Goal: Task Accomplishment & Management: Complete application form

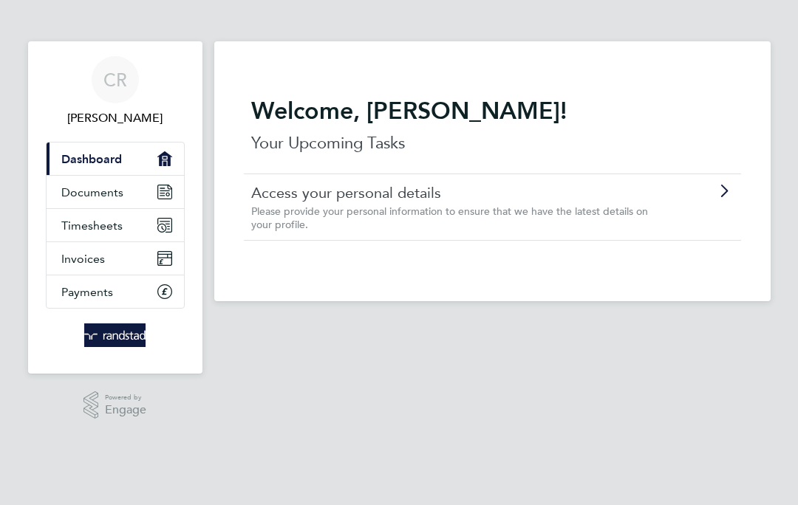
click at [133, 220] on link "Timesheets" at bounding box center [115, 225] width 137 height 33
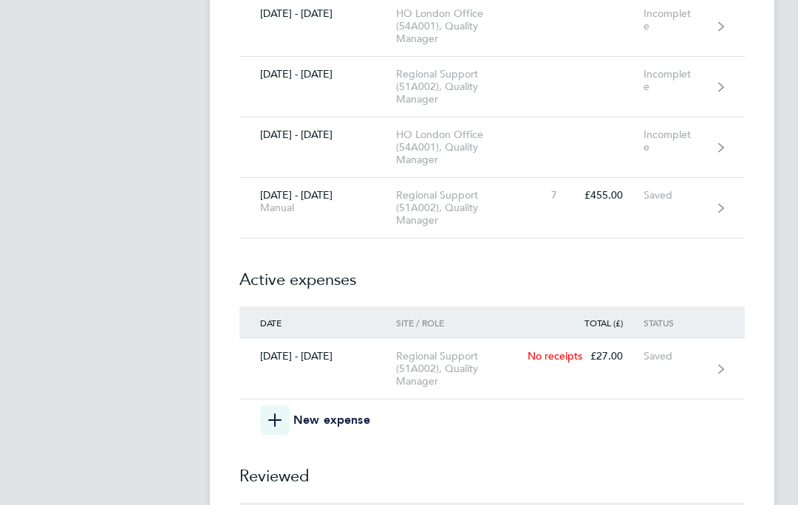
scroll to position [7833, 0]
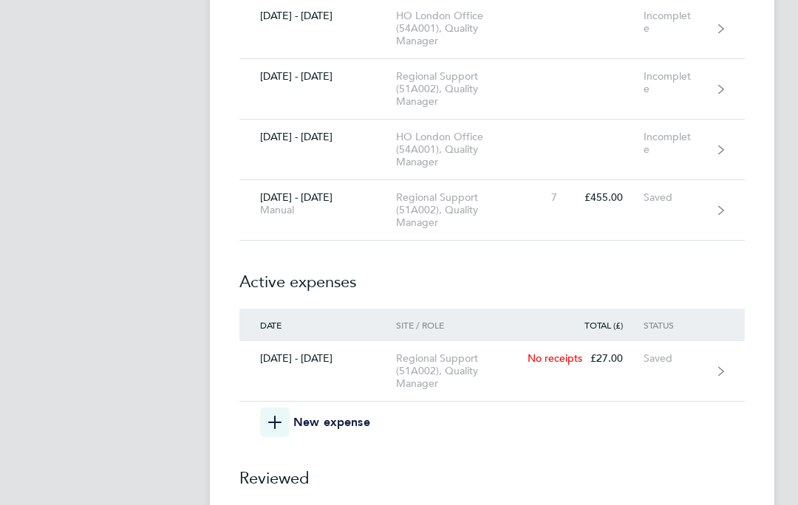
click at [733, 214] on link "[DATE] - [DATE] Manual Regional Support (51A002), Quality Manager 7 £455.00 Sav…" at bounding box center [491, 210] width 505 height 61
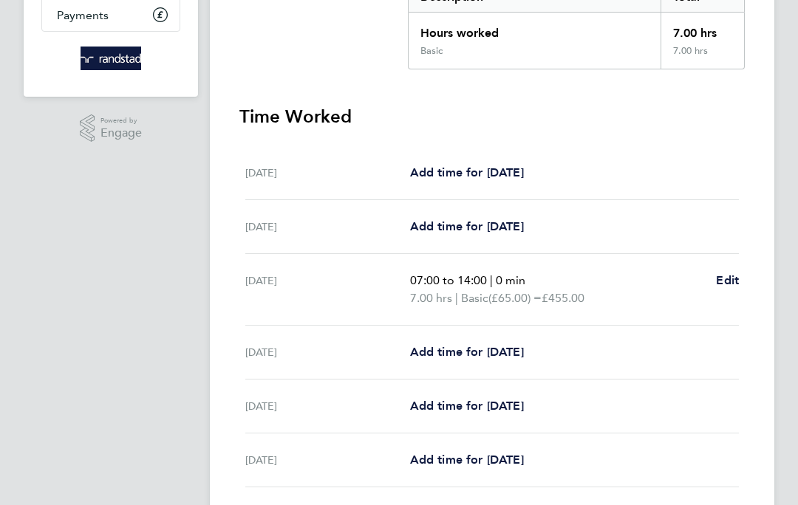
scroll to position [280, 0]
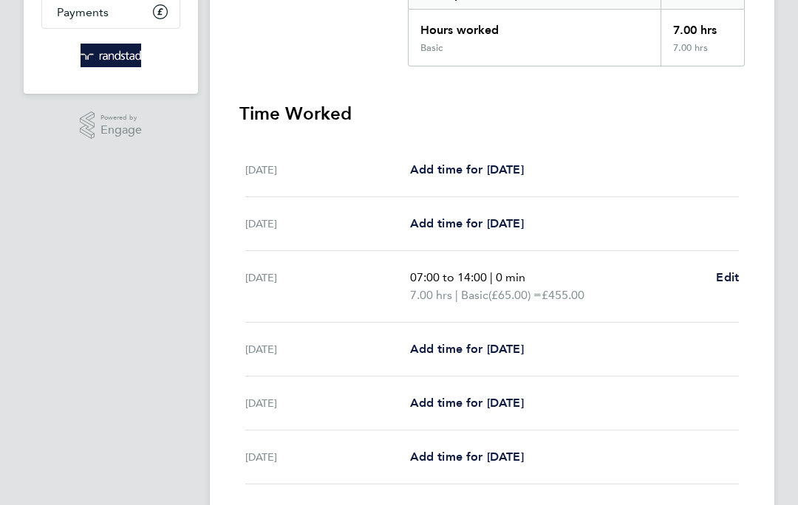
click at [477, 412] on link "Add time for [DATE]" at bounding box center [467, 404] width 114 height 18
select select "30"
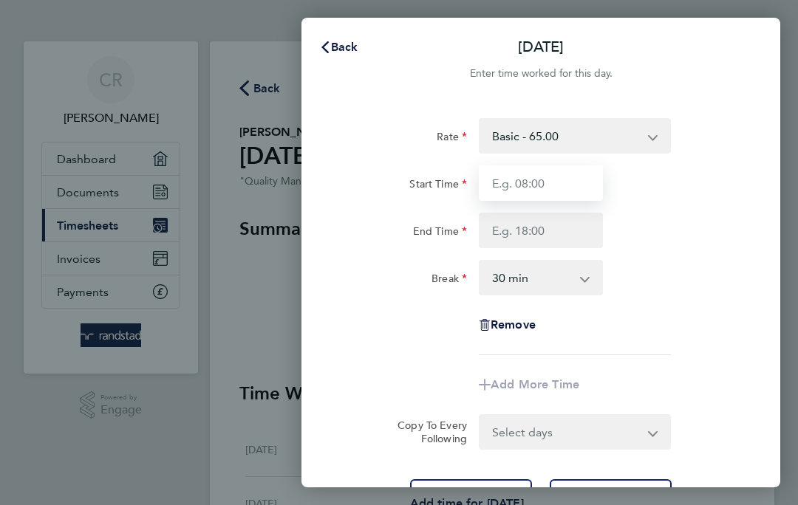
click at [560, 185] on input "Start Time" at bounding box center [541, 183] width 124 height 35
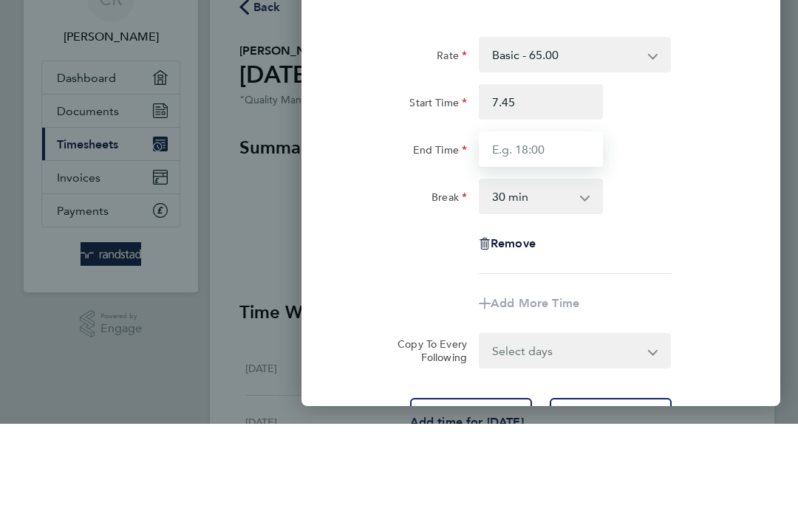
click at [566, 213] on input "End Time" at bounding box center [541, 230] width 124 height 35
type input "07:45"
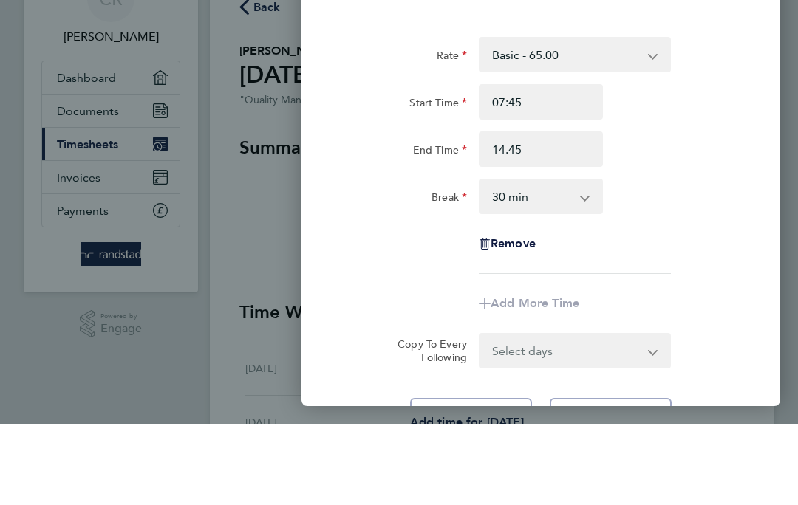
type input "14:45"
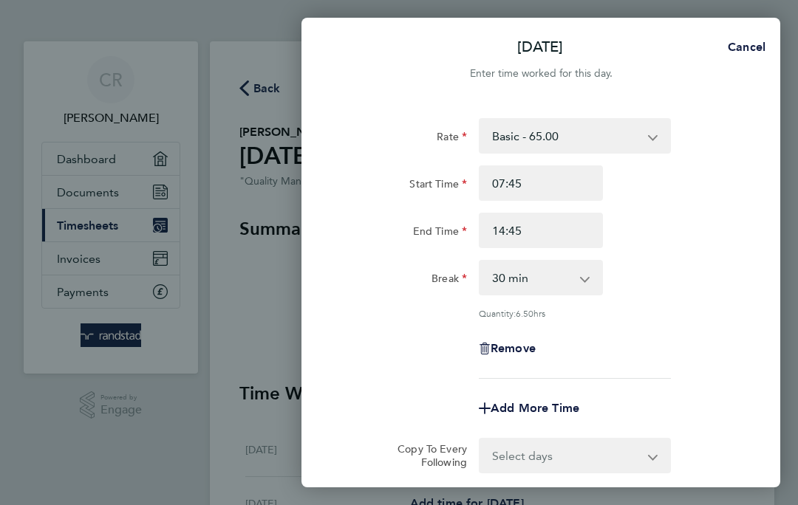
click at [573, 281] on select "0 min 15 min 30 min 45 min 60 min 75 min 90 min" at bounding box center [531, 278] width 103 height 33
select select "15"
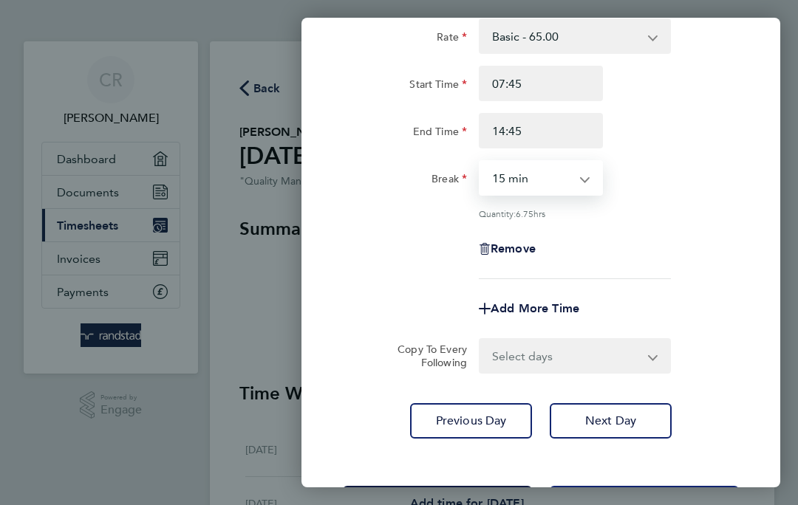
scroll to position [99, 0]
click at [474, 501] on span "Save Timesheet" at bounding box center [438, 504] width 86 height 15
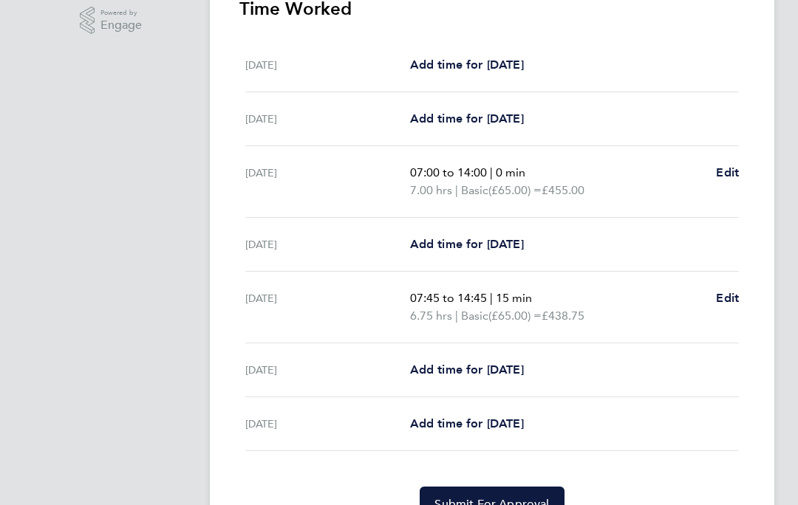
scroll to position [398, 0]
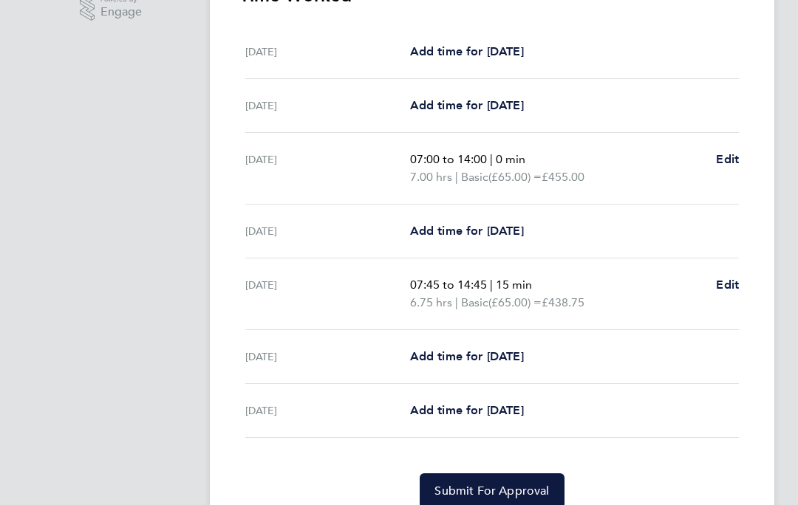
click at [530, 505] on button "Submit For Approval" at bounding box center [492, 491] width 144 height 35
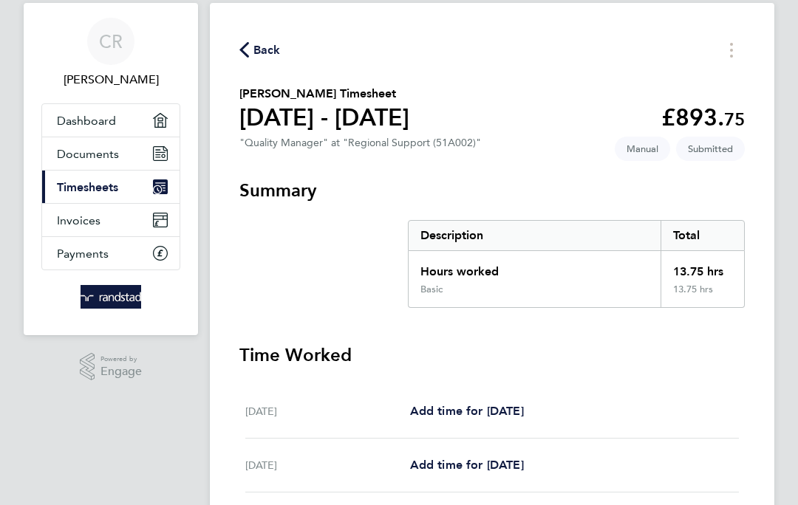
scroll to position [0, 0]
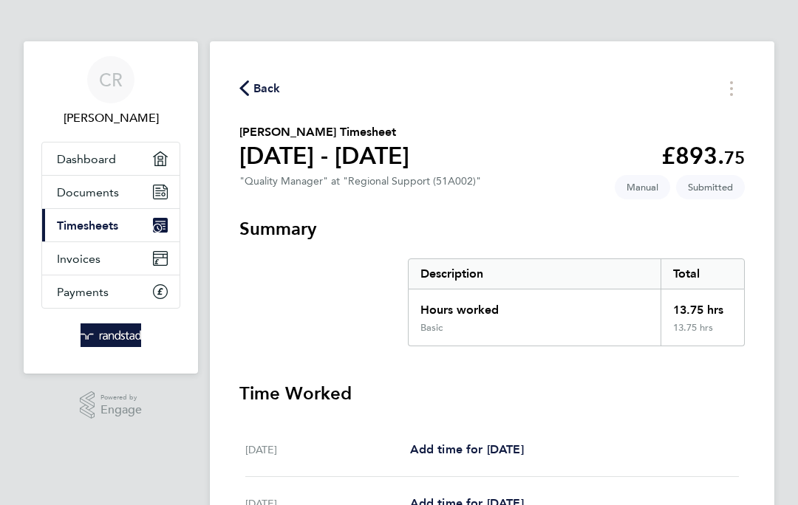
click at [279, 74] on div "Back [PERSON_NAME] Timesheet [DATE] - [DATE] £893. 75 "Quality Manager" at "Reg…" at bounding box center [492, 456] width 565 height 831
click at [261, 88] on span "Back" at bounding box center [266, 89] width 27 height 18
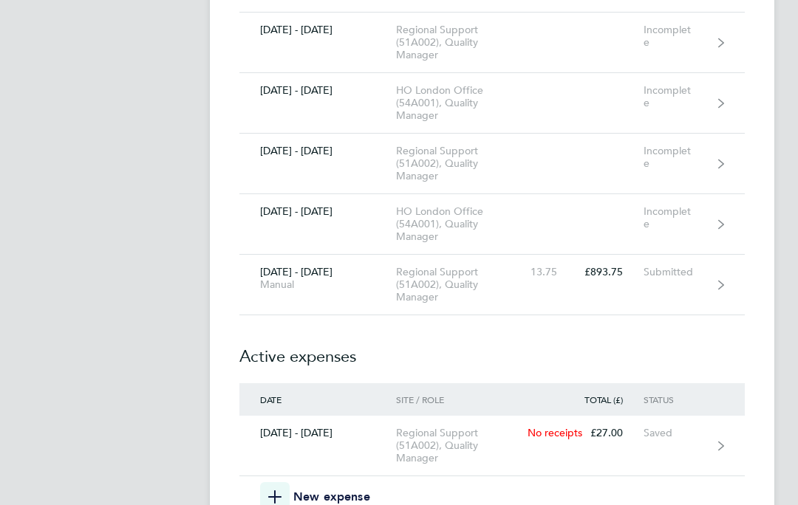
scroll to position [7759, 0]
click at [289, 497] on span "button" at bounding box center [275, 498] width 30 height 30
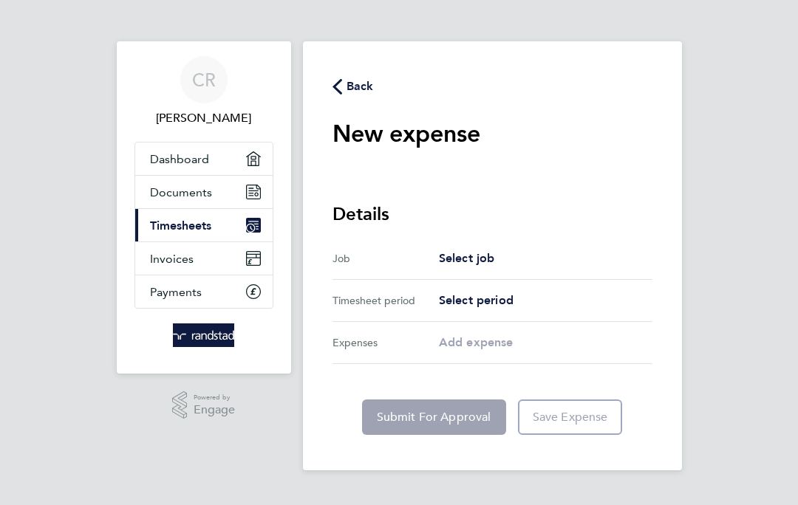
click at [478, 262] on span "Select job" at bounding box center [467, 258] width 56 height 14
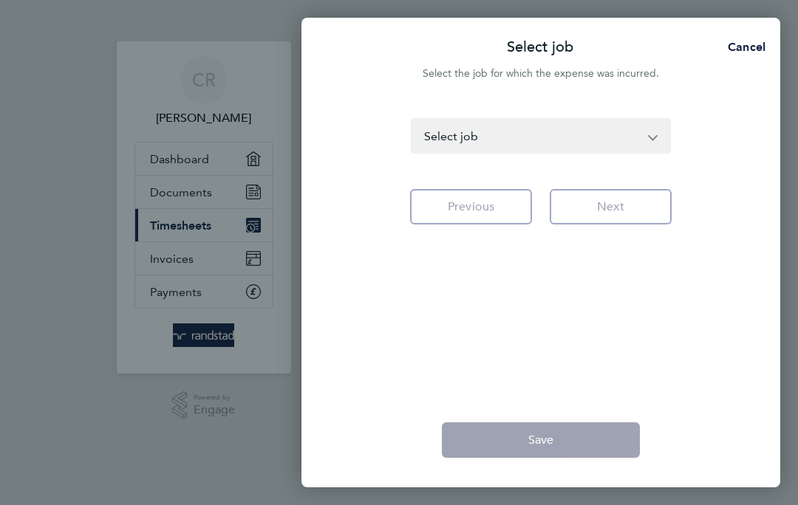
click at [650, 132] on select "HO London Office (54A001) - Quality Manager [GEOGRAPHIC_DATA] & [GEOGRAPHIC_DAT…" at bounding box center [531, 136] width 239 height 33
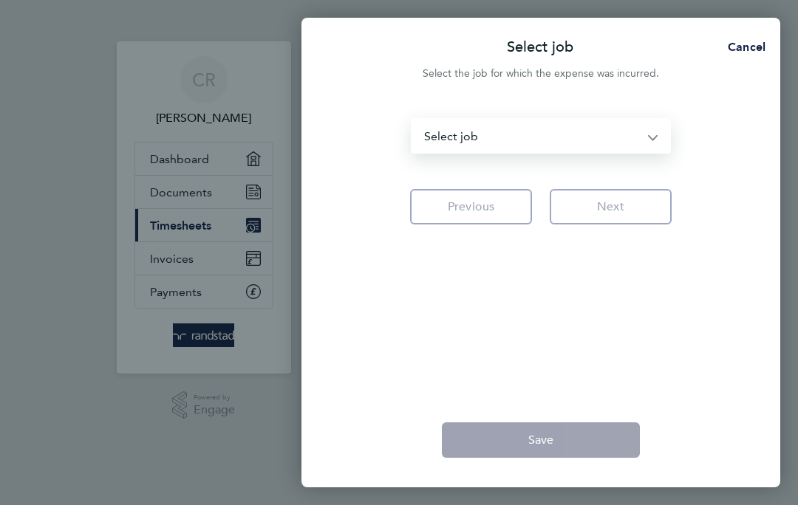
select select "121233"
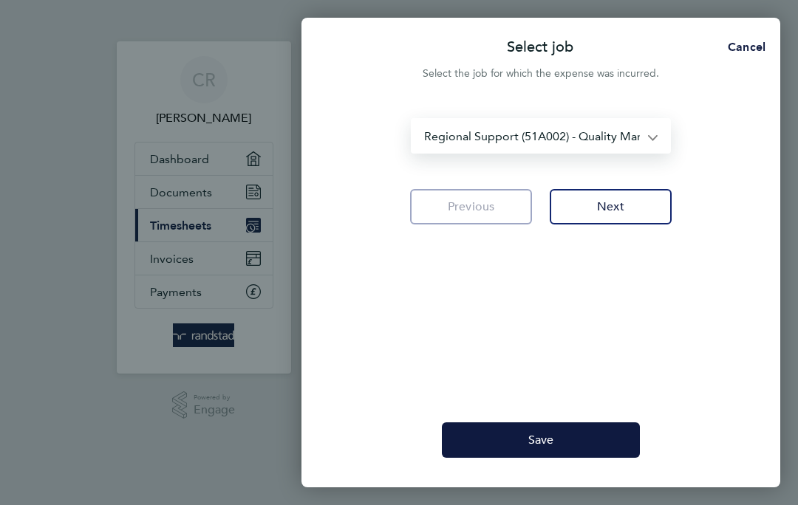
click at [644, 207] on button "Next" at bounding box center [611, 206] width 122 height 35
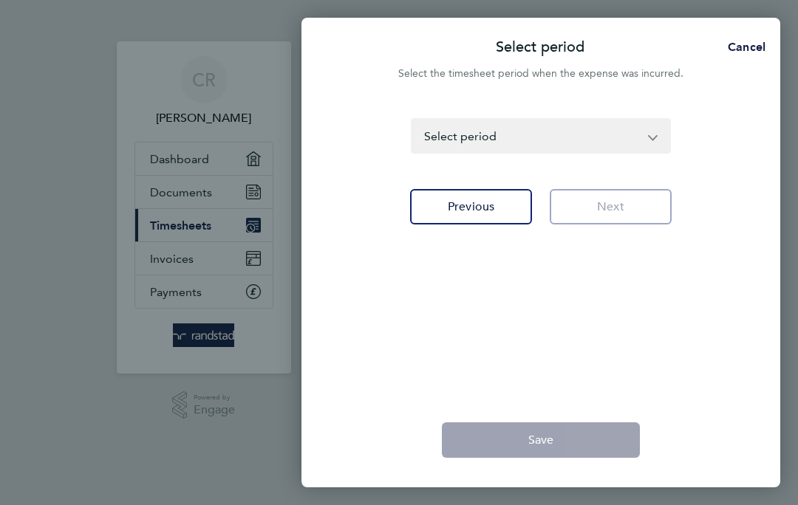
click at [651, 134] on select "[DATE] - [DATE] [DATE] - [DATE] [DATE] - [DATE] [DATE] - [DATE] [DATE] - [DATE]…" at bounding box center [531, 136] width 239 height 33
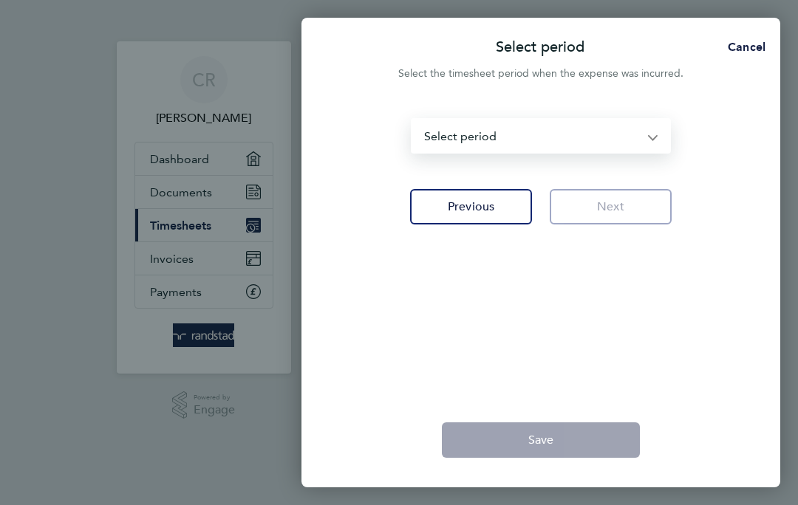
select select "172: Object"
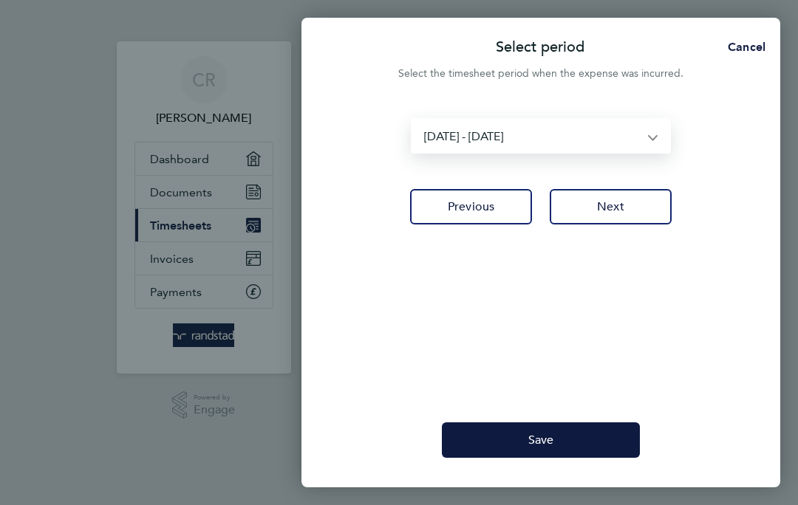
click at [631, 215] on button "Next" at bounding box center [611, 206] width 122 height 35
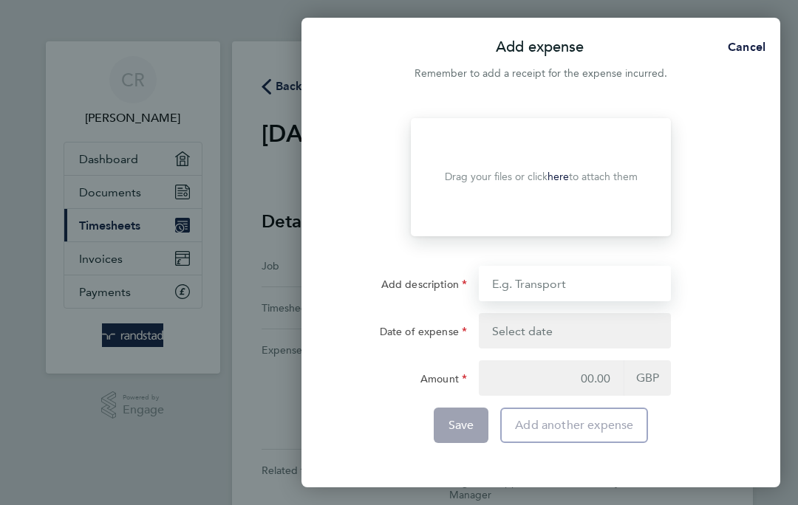
click at [590, 290] on input "Add description" at bounding box center [575, 283] width 192 height 35
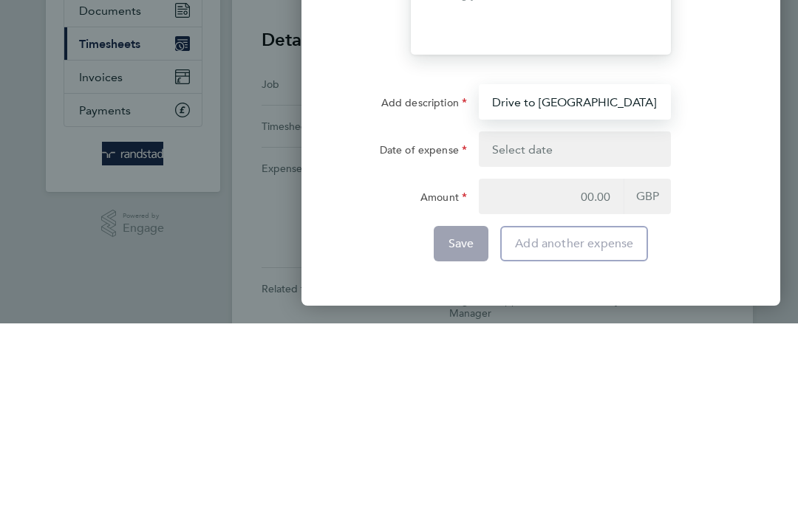
type input "Drive to [GEOGRAPHIC_DATA]"
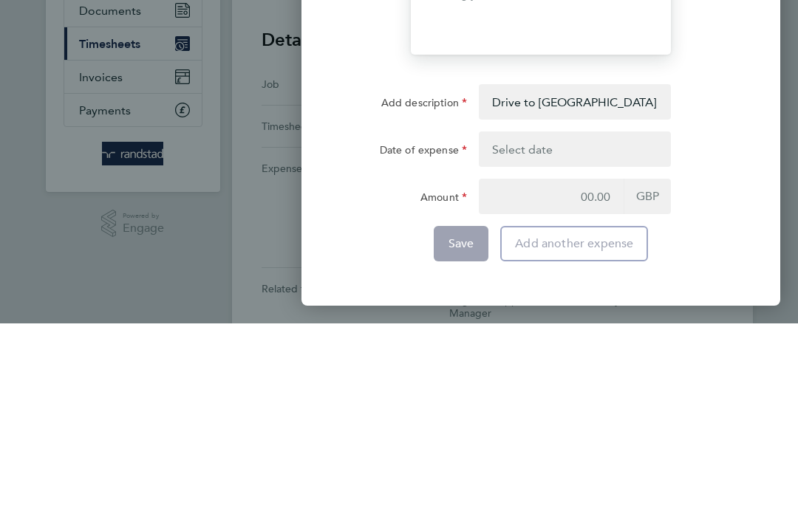
click at [546, 313] on button "button" at bounding box center [575, 330] width 192 height 35
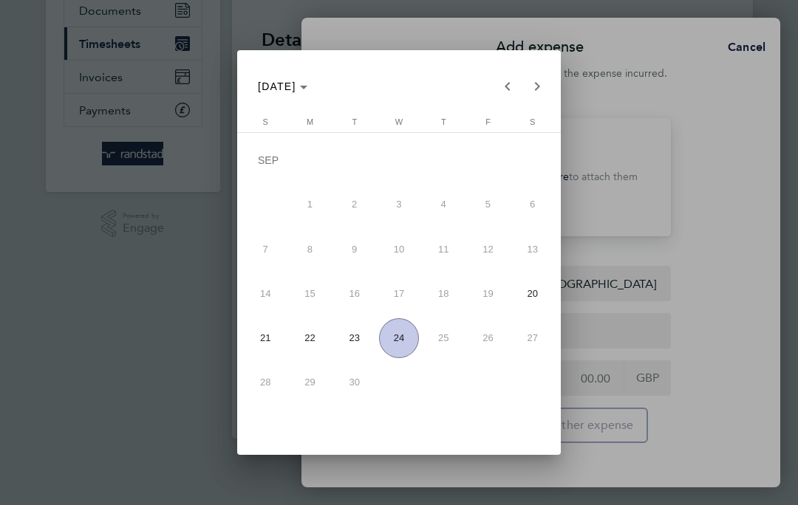
click at [402, 337] on span "24" at bounding box center [399, 339] width 40 height 40
type input "[DATE]"
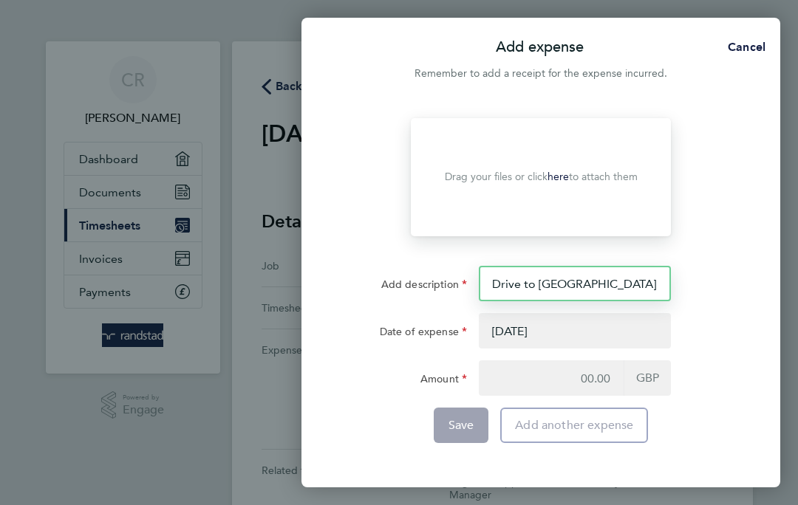
click at [652, 290] on input "Drive to [GEOGRAPHIC_DATA]" at bounding box center [575, 283] width 192 height 35
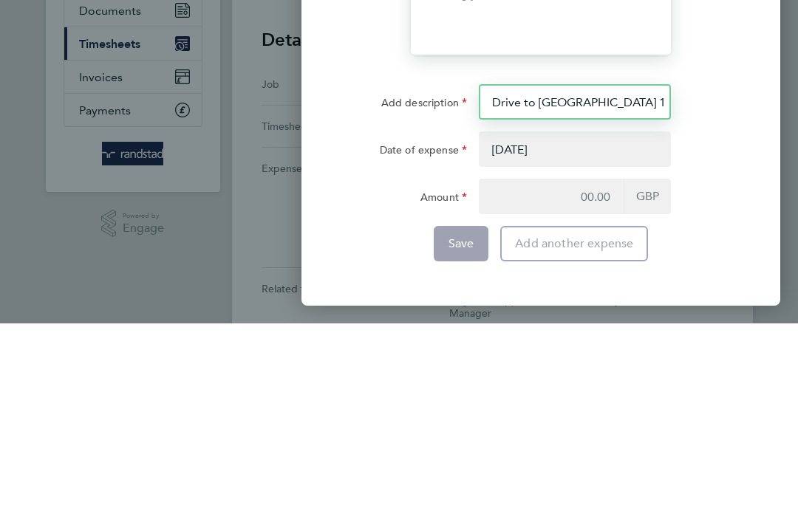
type input "Drive to [GEOGRAPHIC_DATA] 135 mile round trip"
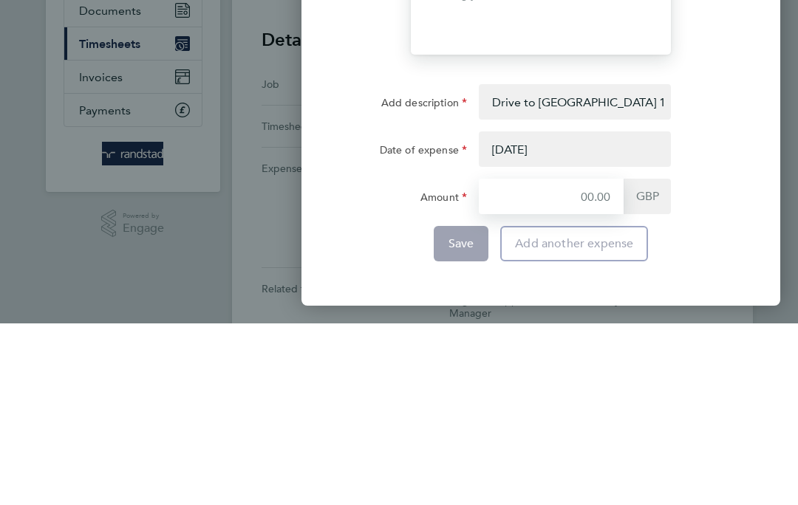
click at [596, 361] on input "Amount" at bounding box center [551, 378] width 145 height 35
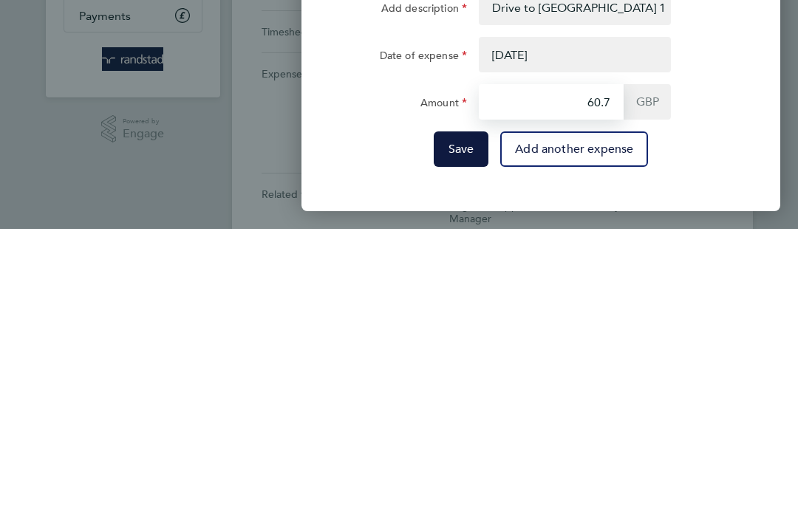
type input "60.75"
click at [454, 408] on button "Save" at bounding box center [461, 425] width 55 height 35
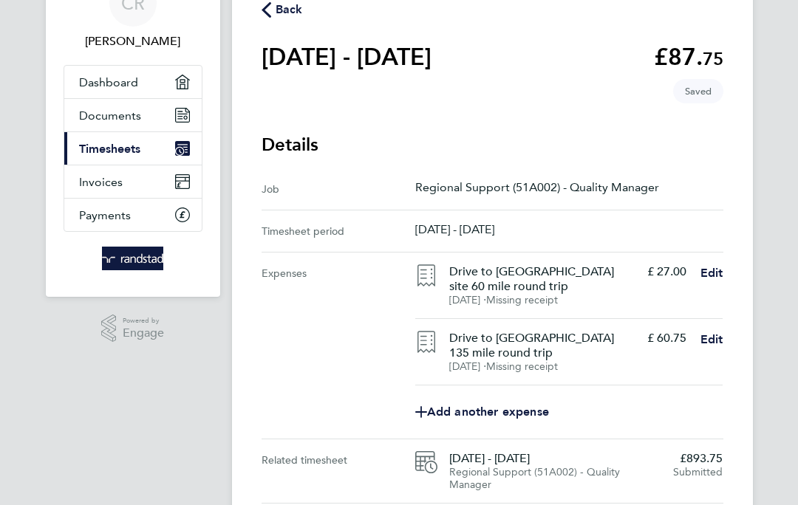
scroll to position [134, 0]
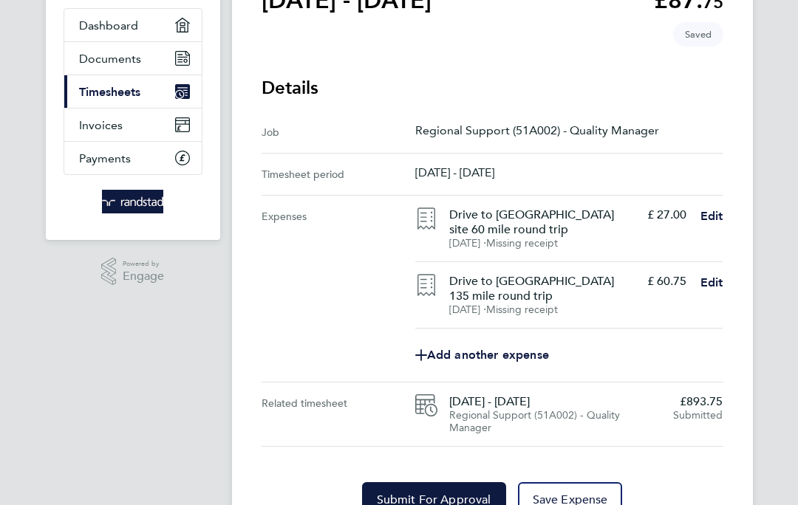
click at [575, 494] on span "Save Expense" at bounding box center [570, 500] width 75 height 15
click at [440, 493] on span "Submit For Approval" at bounding box center [434, 500] width 115 height 15
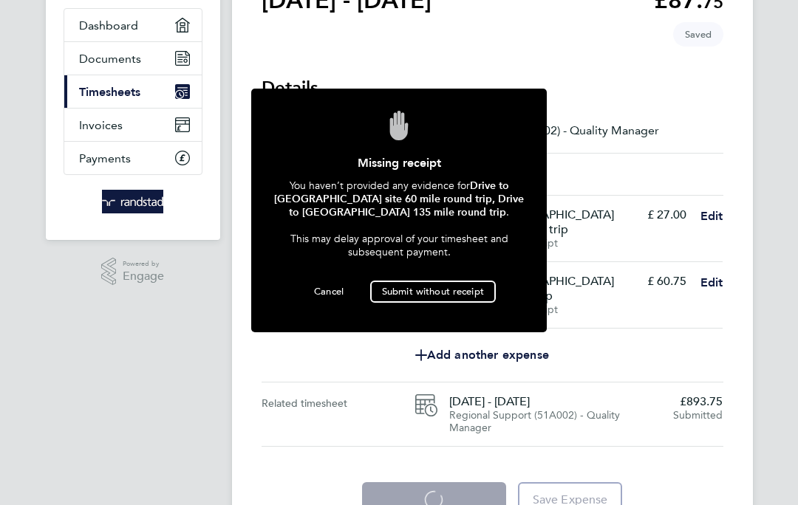
click at [434, 298] on span "Submit without receipt" at bounding box center [433, 291] width 102 height 13
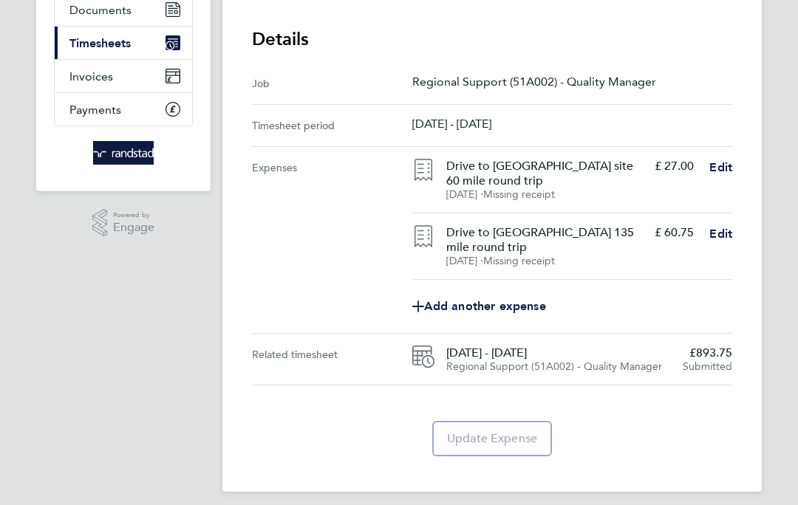
scroll to position [183, 0]
